Goal: Information Seeking & Learning: Check status

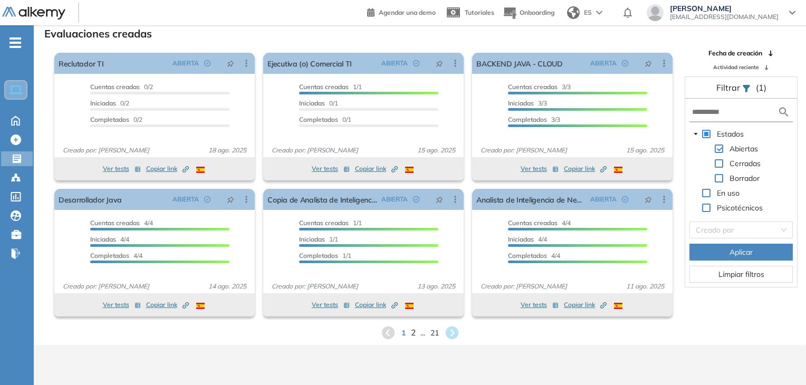
click at [412, 335] on span "2" at bounding box center [413, 333] width 5 height 12
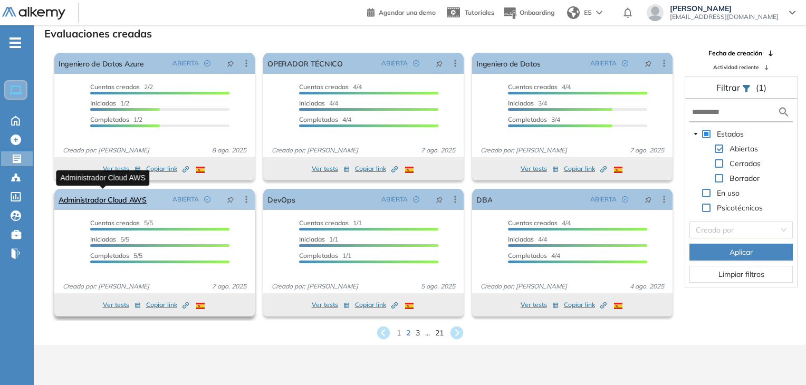
click at [117, 203] on link "Administrador Cloud AWS" at bounding box center [103, 199] width 88 height 21
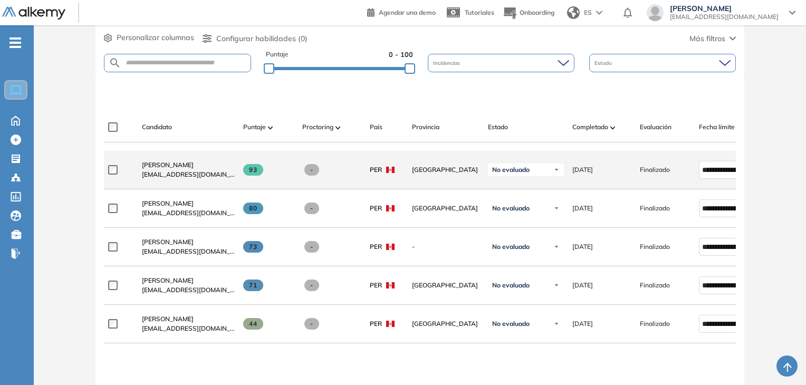
scroll to position [264, 0]
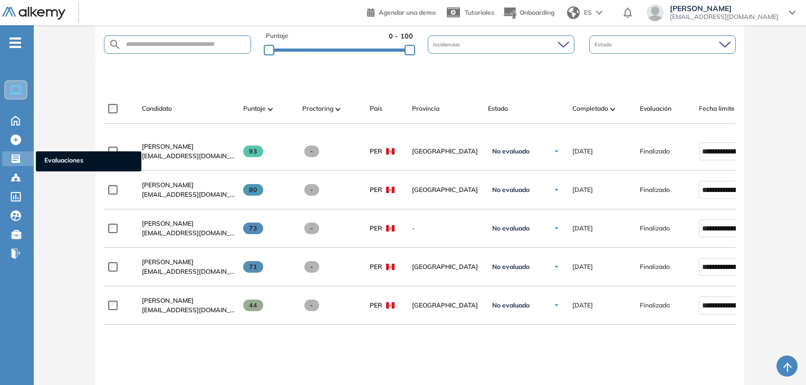
click at [15, 158] on icon at bounding box center [16, 159] width 8 height 8
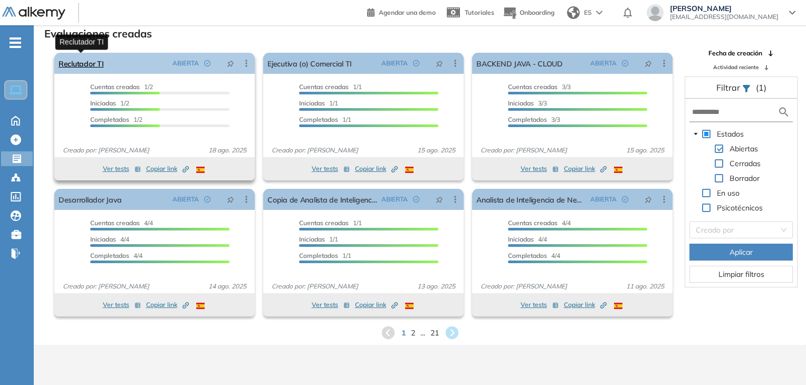
click at [94, 64] on link "Reclutador TI" at bounding box center [81, 63] width 45 height 21
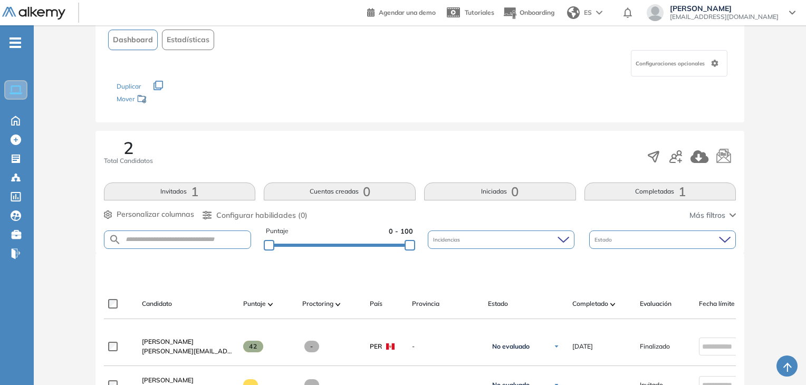
scroll to position [211, 0]
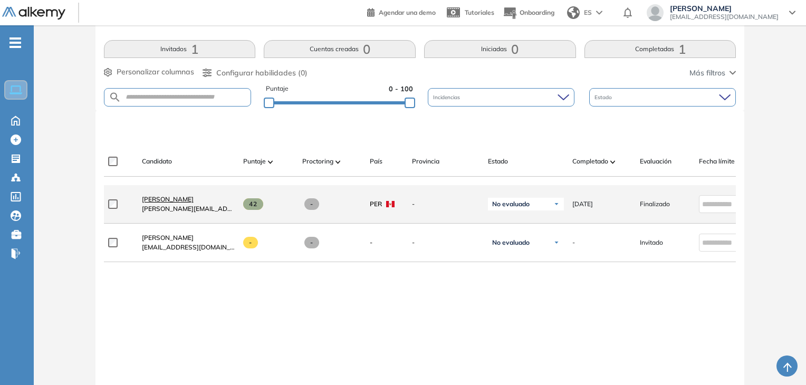
click at [176, 199] on span "[PERSON_NAME]" at bounding box center [168, 199] width 52 height 8
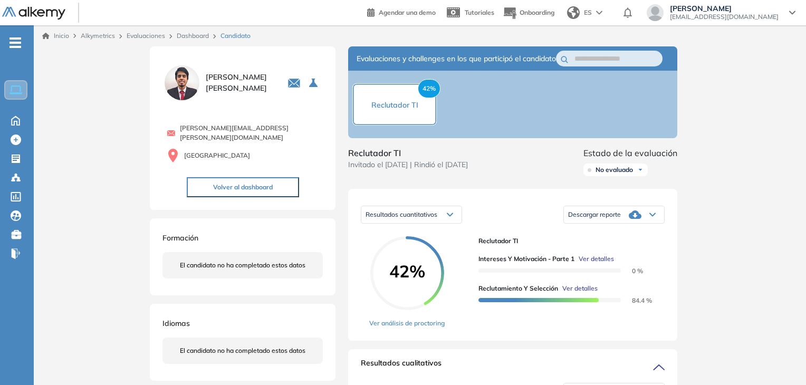
click at [571, 293] on span "Ver detalles" at bounding box center [580, 289] width 35 height 10
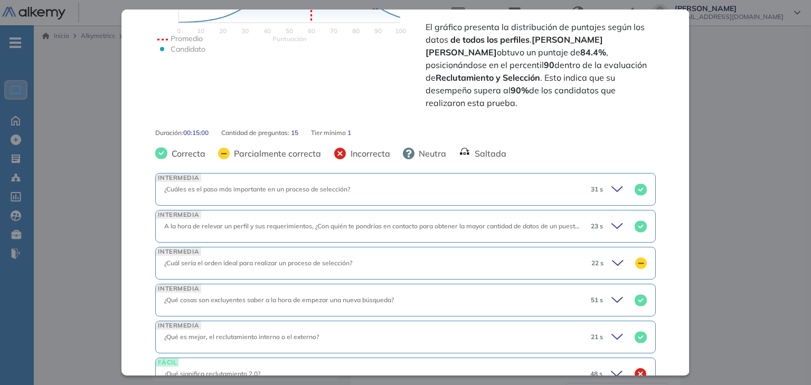
scroll to position [369, 0]
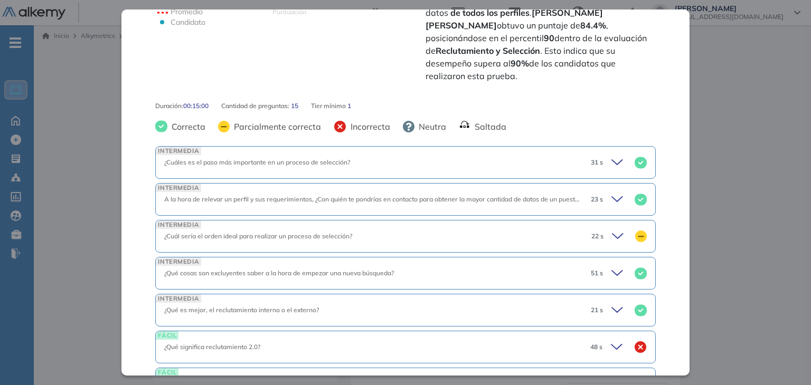
click at [611, 157] on icon at bounding box center [618, 162] width 15 height 15
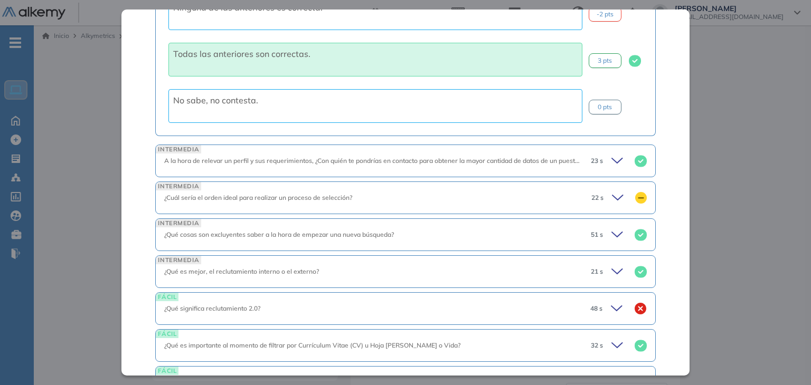
scroll to position [792, 0]
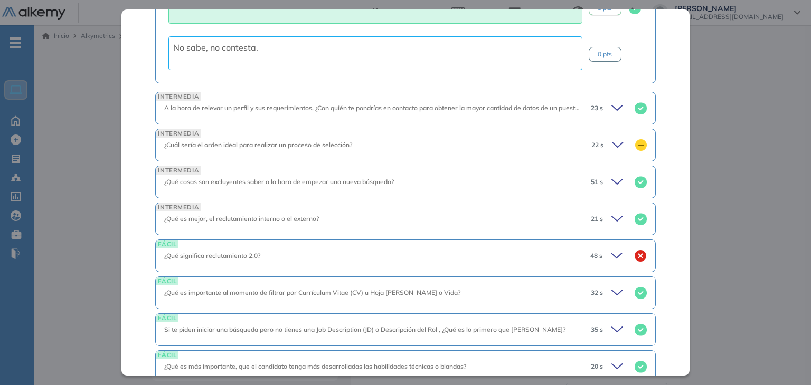
click at [614, 138] on icon at bounding box center [619, 145] width 15 height 15
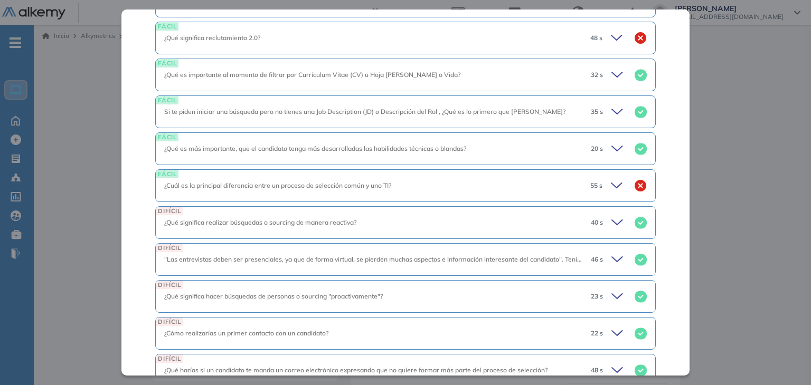
scroll to position [1278, 0]
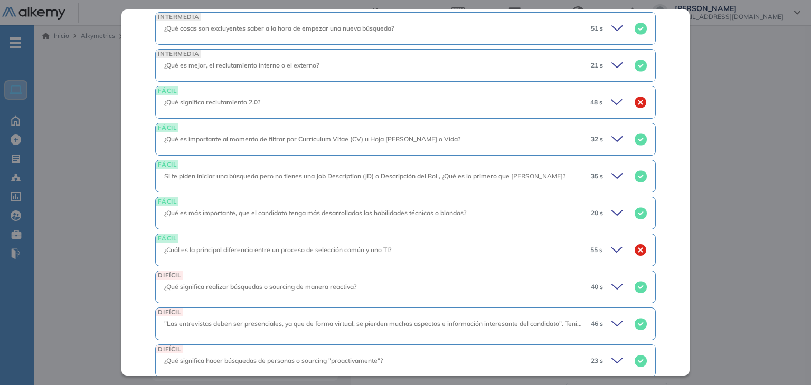
click at [611, 169] on icon at bounding box center [618, 176] width 15 height 15
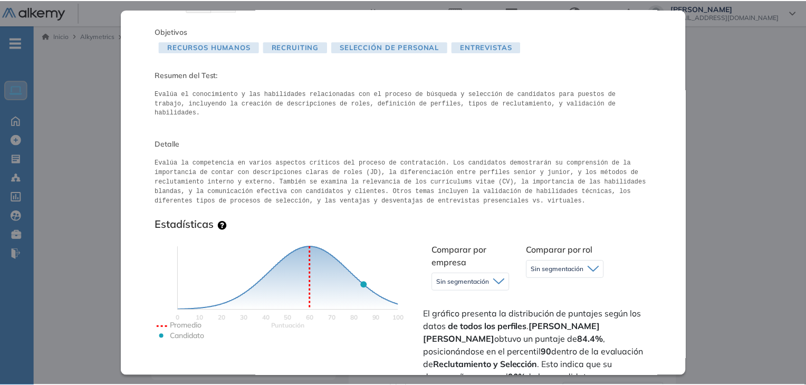
scroll to position [0, 0]
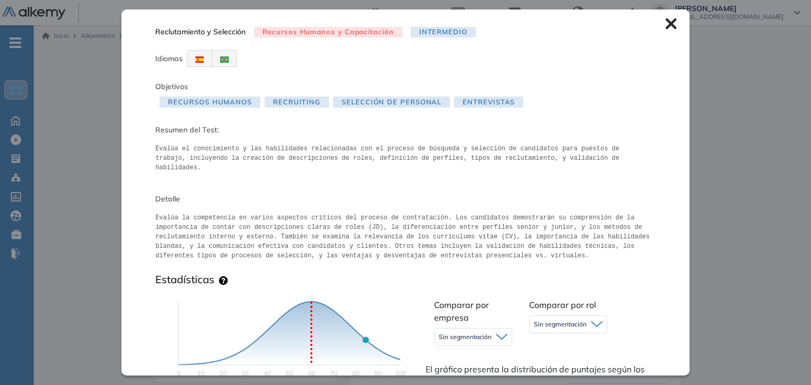
click at [665, 22] on icon at bounding box center [670, 23] width 11 height 11
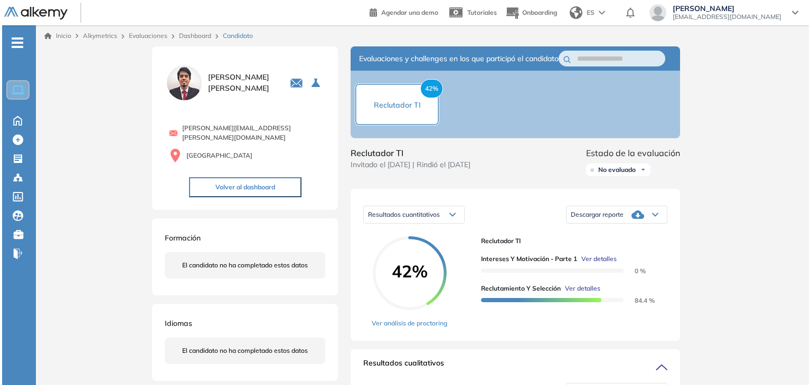
scroll to position [53, 0]
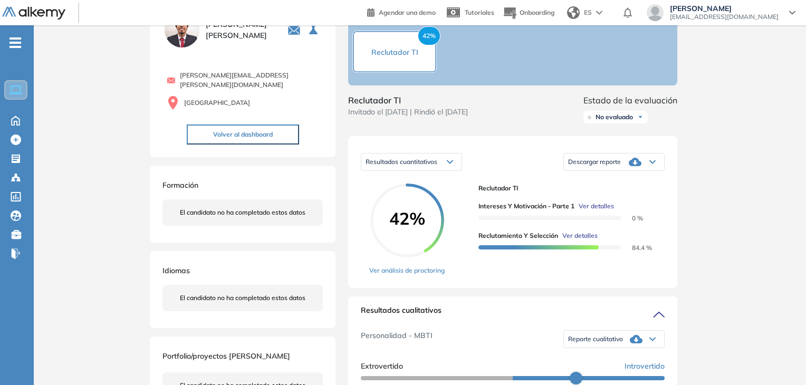
click at [605, 211] on span "Ver detalles" at bounding box center [596, 207] width 35 height 10
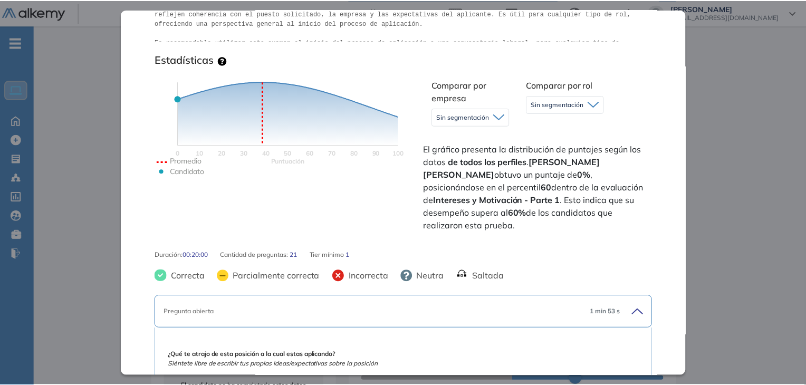
scroll to position [0, 0]
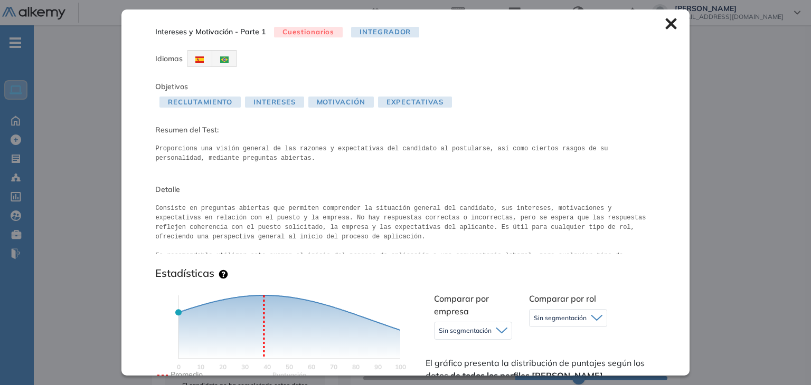
click at [670, 26] on div "Intereses y Motivación - Parte 1 Cuestionarios Integrador Idiomas Objetivos Rec…" at bounding box center [404, 193] width 567 height 366
click at [665, 21] on icon at bounding box center [670, 23] width 11 height 11
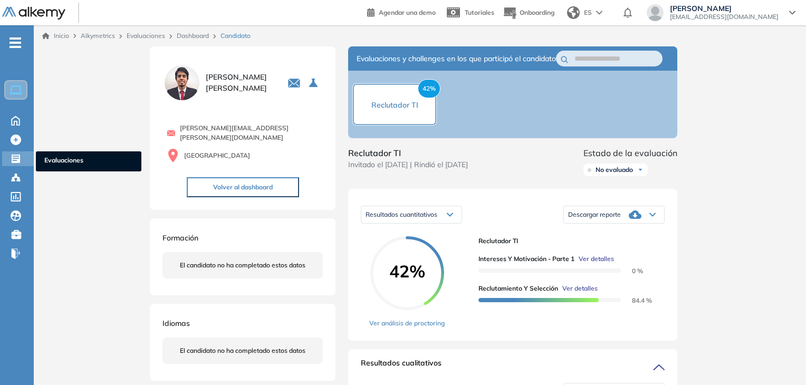
click at [16, 162] on icon at bounding box center [16, 159] width 8 height 8
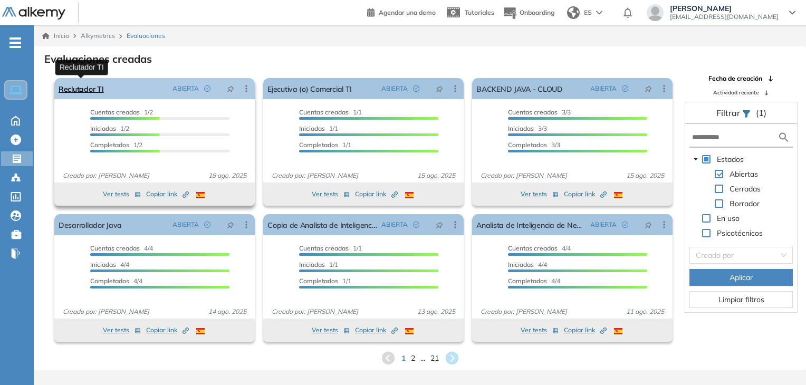
click at [93, 96] on link "Reclutador TI" at bounding box center [81, 88] width 45 height 21
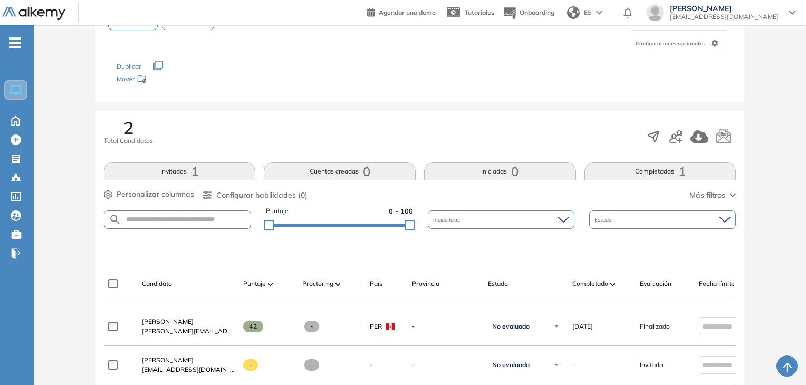
scroll to position [106, 0]
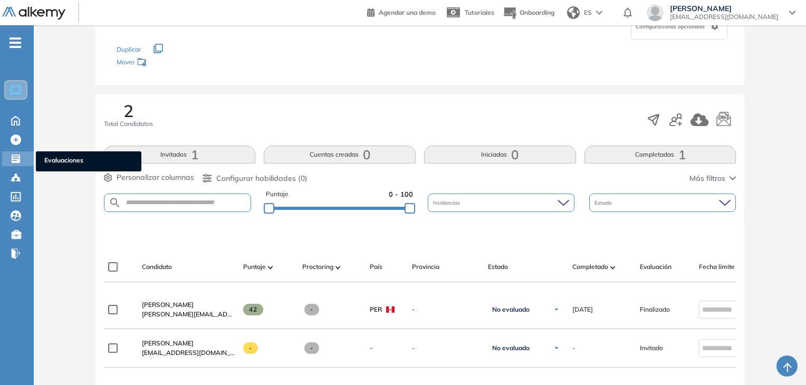
click at [15, 160] on icon at bounding box center [16, 159] width 11 height 11
